Goal: Task Accomplishment & Management: Manage account settings

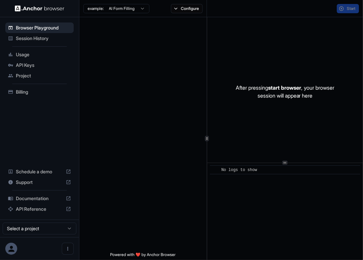
click at [41, 64] on span "API Keys" at bounding box center [43, 65] width 55 height 7
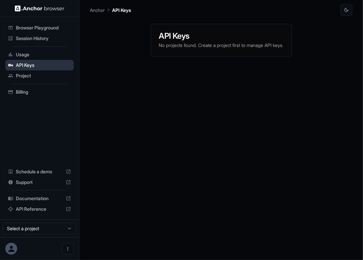
click at [41, 64] on span "API Keys" at bounding box center [43, 65] width 55 height 7
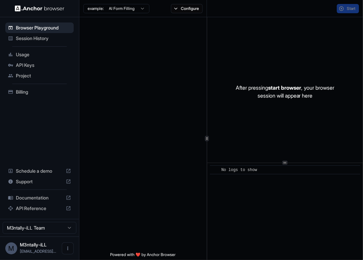
click at [43, 66] on span "API Keys" at bounding box center [43, 65] width 55 height 7
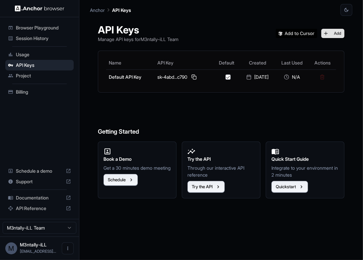
click at [338, 34] on button "Add" at bounding box center [332, 33] width 23 height 9
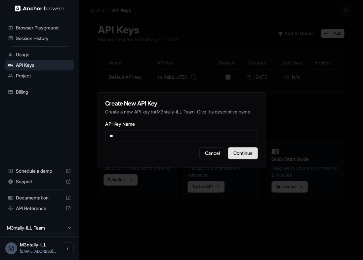
type input "**"
click at [238, 156] on button "Continue" at bounding box center [243, 153] width 30 height 12
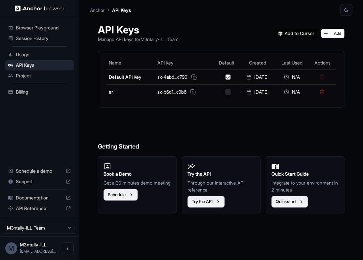
click at [238, 156] on div "Try the API Through our interactive API reference Try the API" at bounding box center [221, 184] width 79 height 56
click at [198, 81] on td "sk-4abd...c790" at bounding box center [184, 76] width 59 height 15
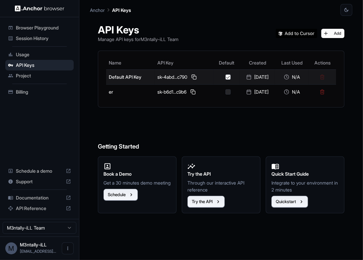
click at [199, 81] on td "sk-4abd...c790" at bounding box center [184, 76] width 59 height 15
click at [194, 76] on button at bounding box center [194, 77] width 8 height 8
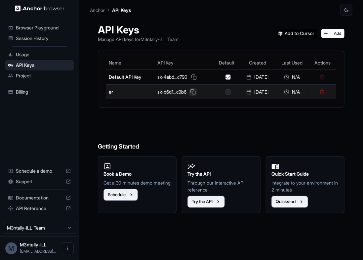
click at [193, 94] on button at bounding box center [193, 92] width 8 height 8
